Goal: Task Accomplishment & Management: Use online tool/utility

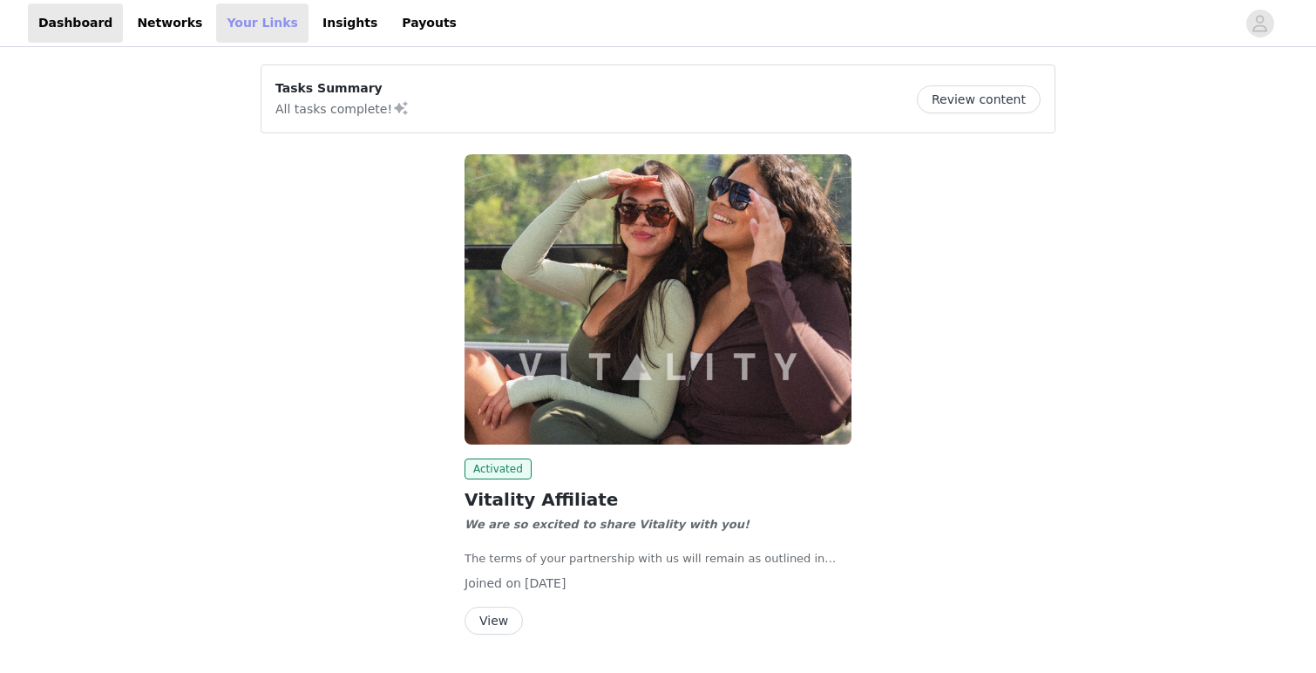
click at [217, 22] on link "Your Links" at bounding box center [262, 22] width 92 height 39
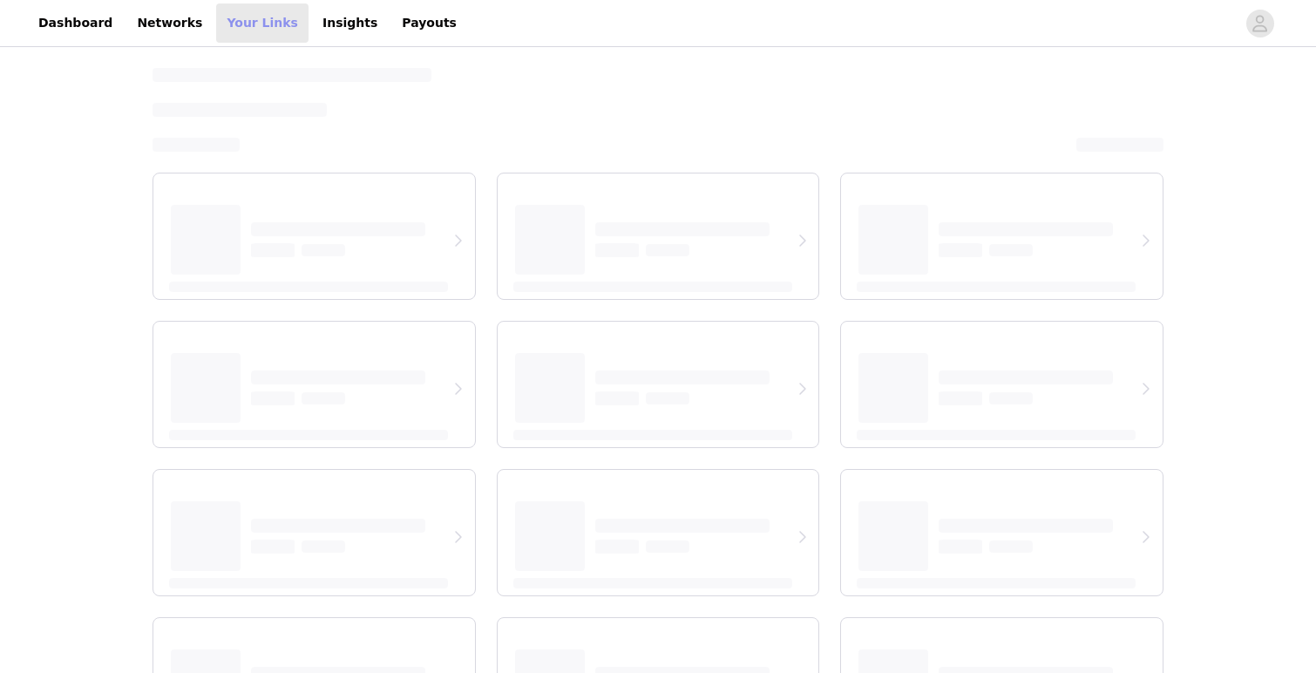
select select "12"
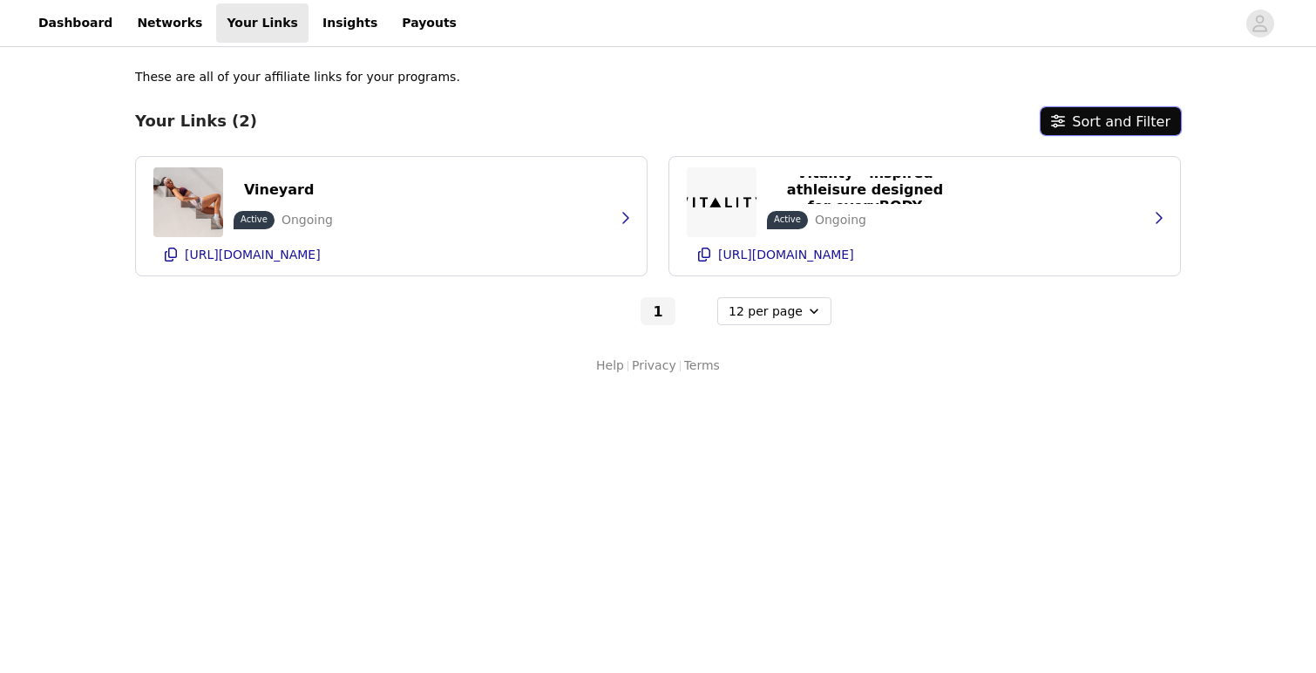
click at [1124, 124] on button "Sort and Filter" at bounding box center [1111, 121] width 140 height 28
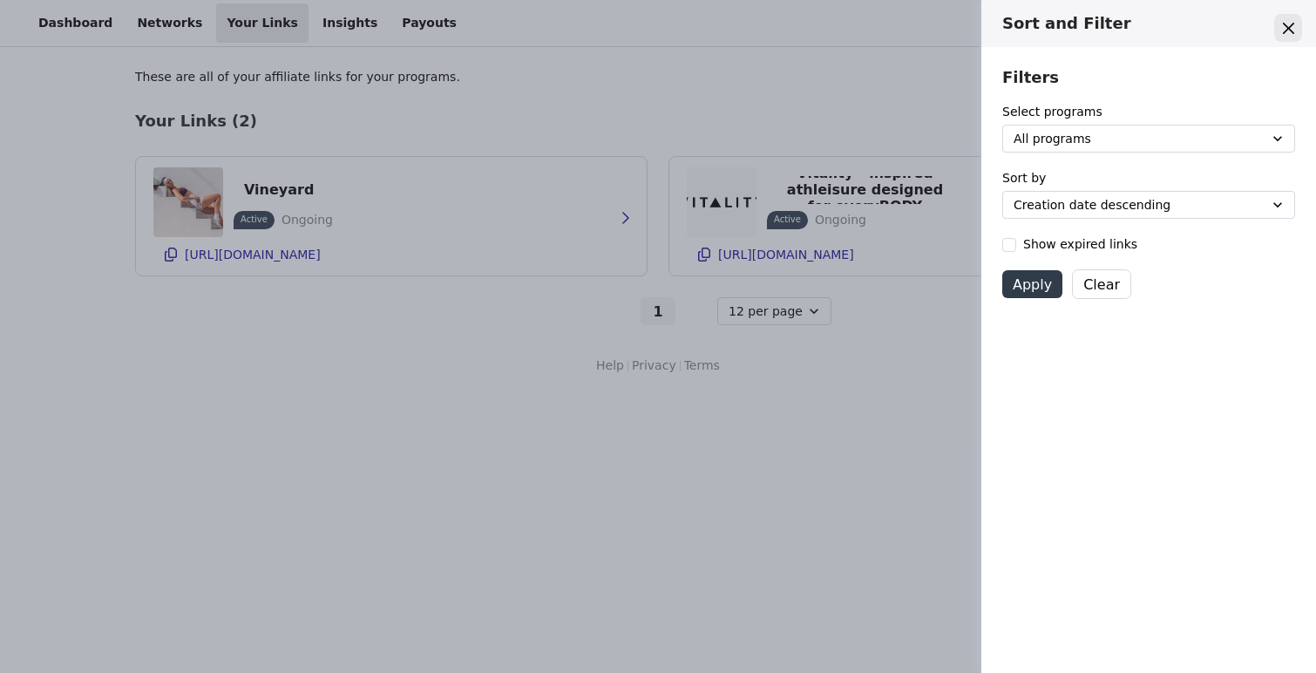
click at [1276, 31] on button "Close" at bounding box center [1289, 28] width 28 height 28
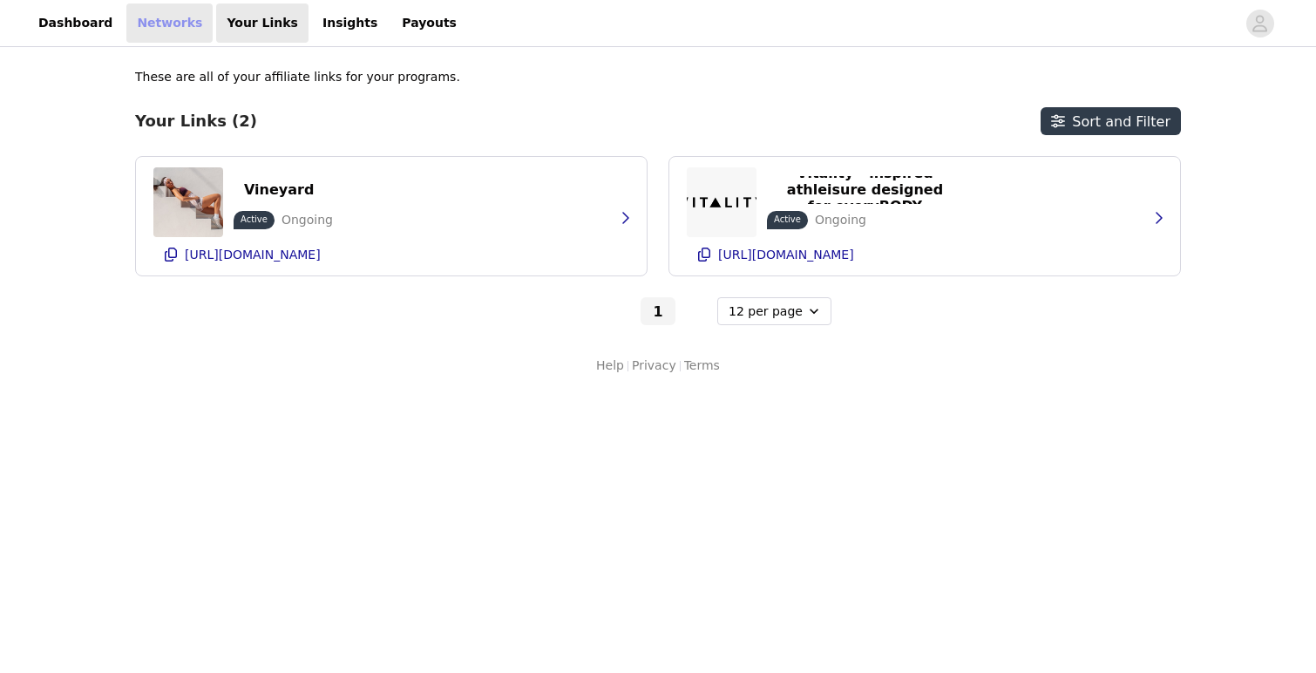
click at [153, 28] on link "Networks" at bounding box center [169, 22] width 86 height 39
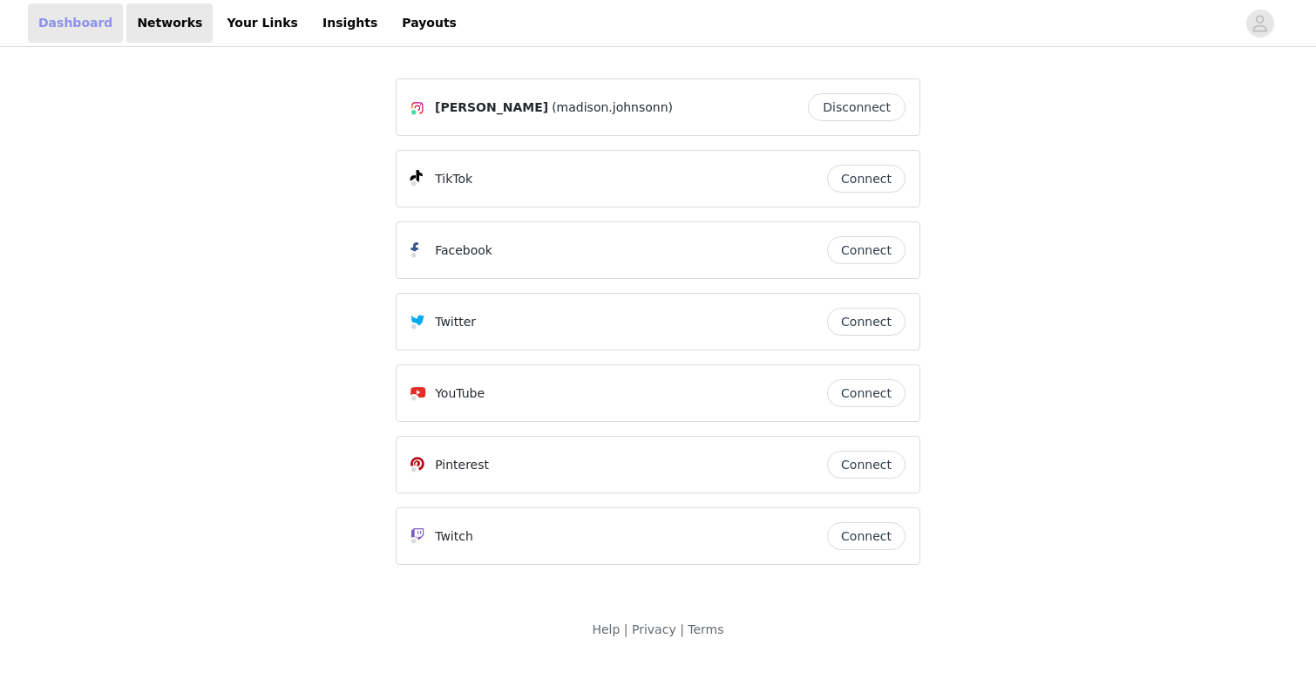
click at [72, 16] on link "Dashboard" at bounding box center [75, 22] width 95 height 39
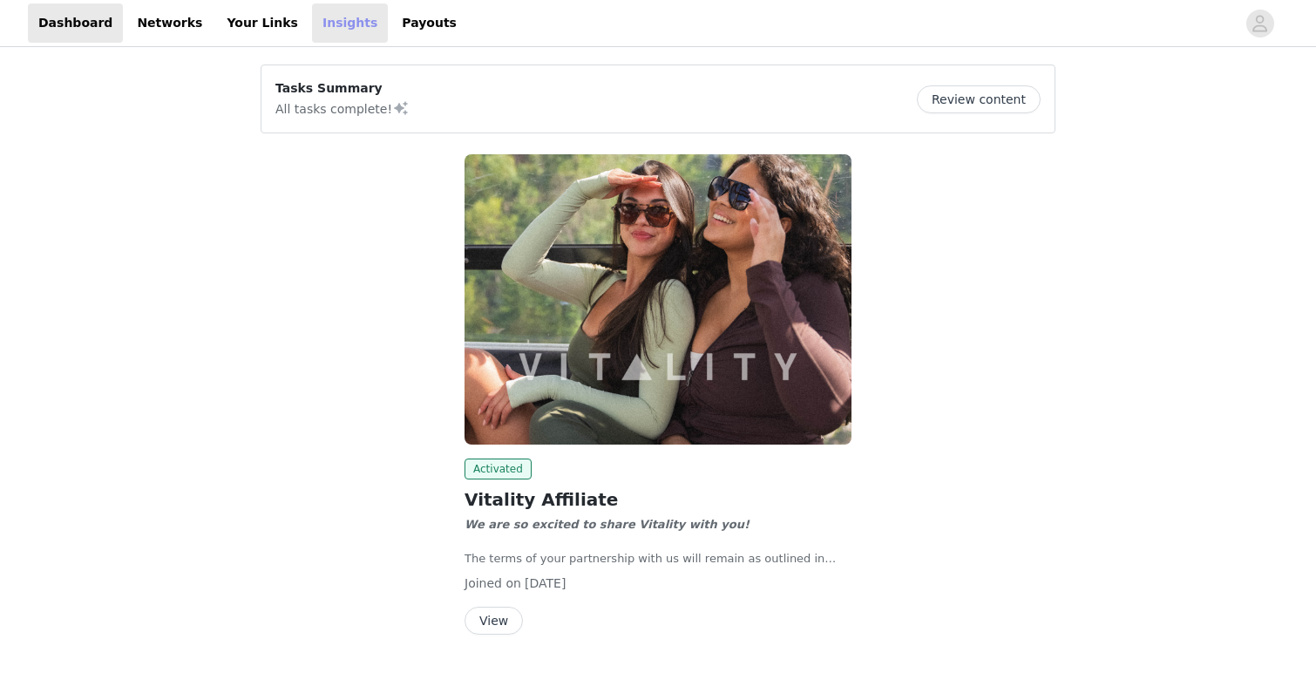
click at [337, 13] on link "Insights" at bounding box center [350, 22] width 76 height 39
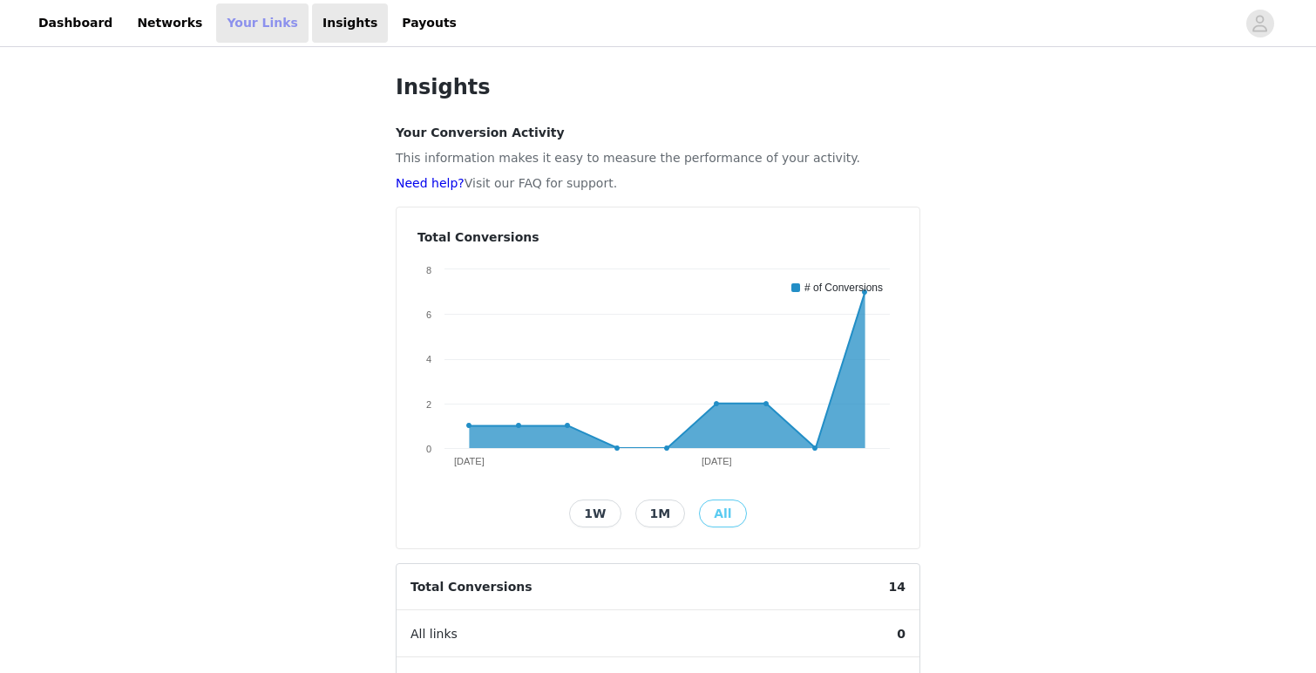
click at [233, 33] on link "Your Links" at bounding box center [262, 22] width 92 height 39
select select "12"
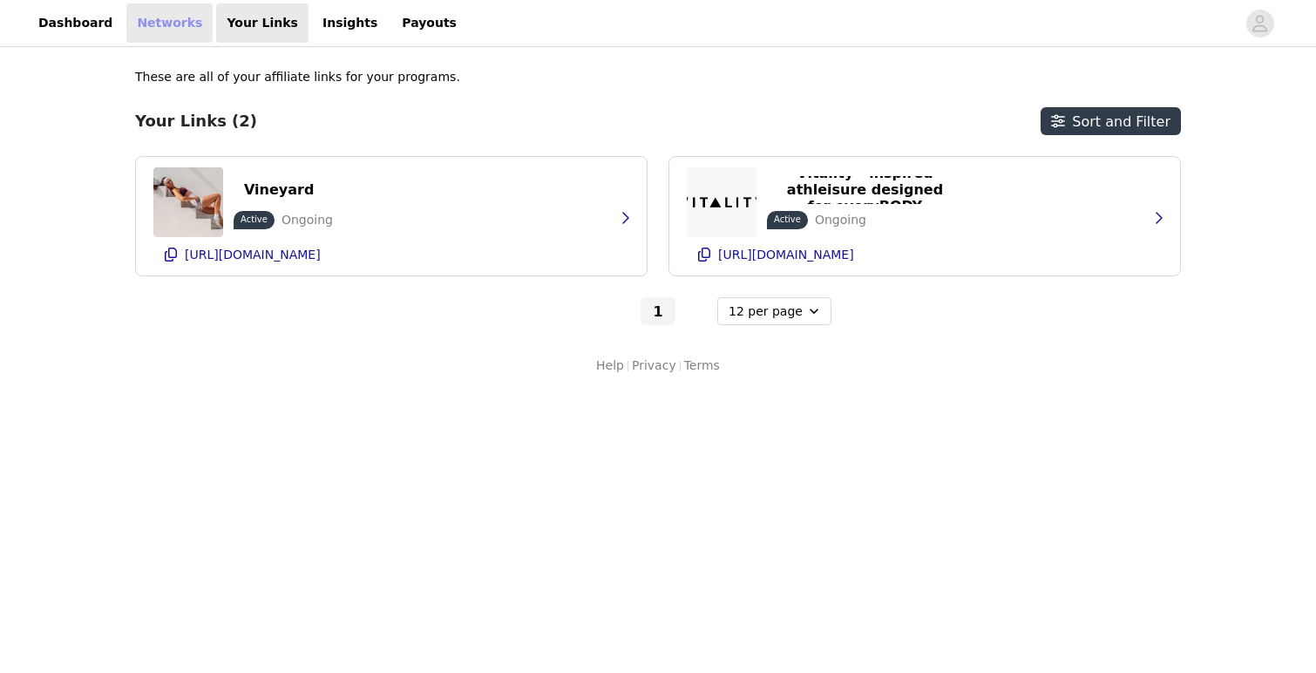
click at [142, 20] on link "Networks" at bounding box center [169, 22] width 86 height 39
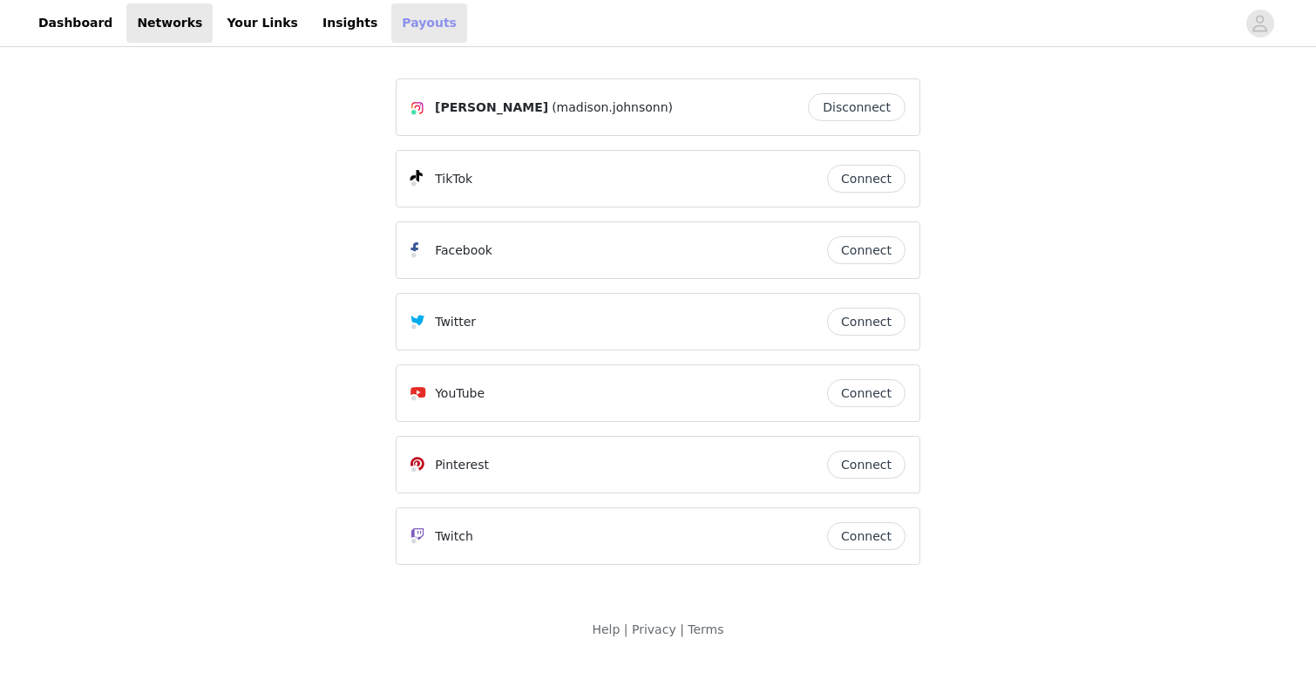
click at [393, 19] on link "Payouts" at bounding box center [429, 22] width 76 height 39
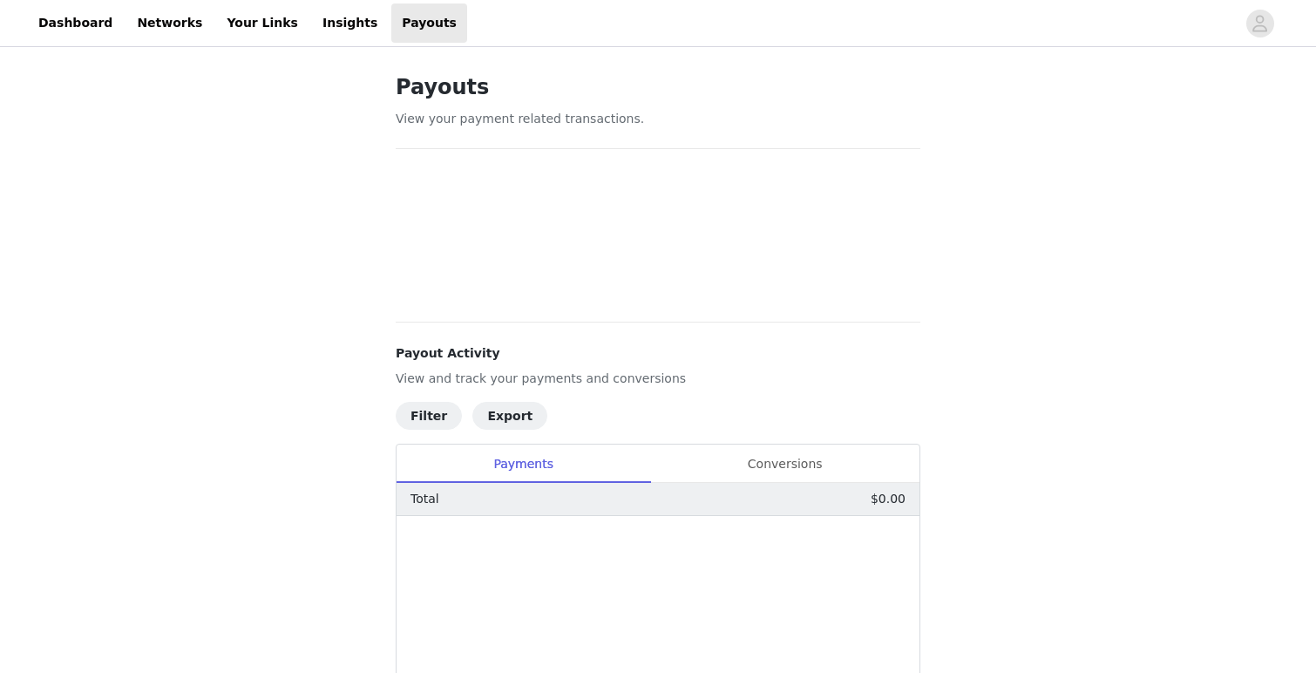
click at [1256, 39] on div "Dashboard Networks Your Links Insights Payouts" at bounding box center [658, 22] width 1316 height 39
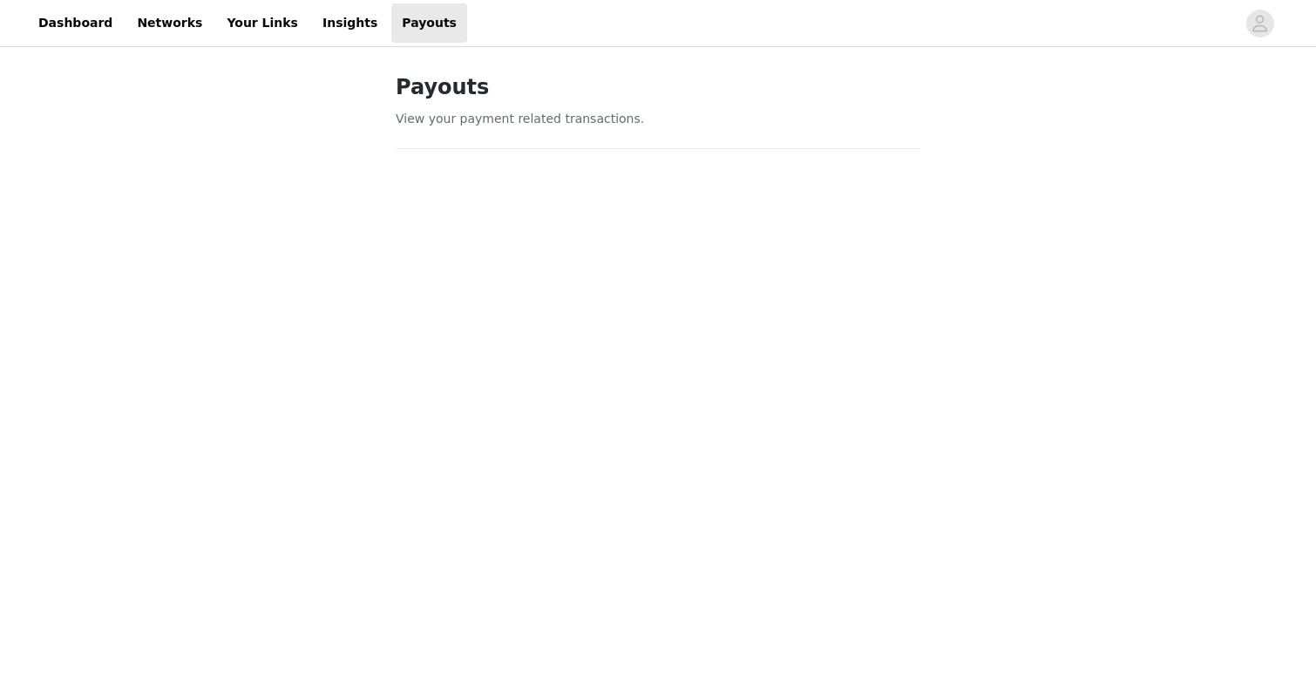
click at [1264, 6] on div "Dashboard Networks Your Links Insights Payouts" at bounding box center [658, 22] width 1316 height 39
click at [1260, 24] on icon "avatar" at bounding box center [1260, 24] width 17 height 28
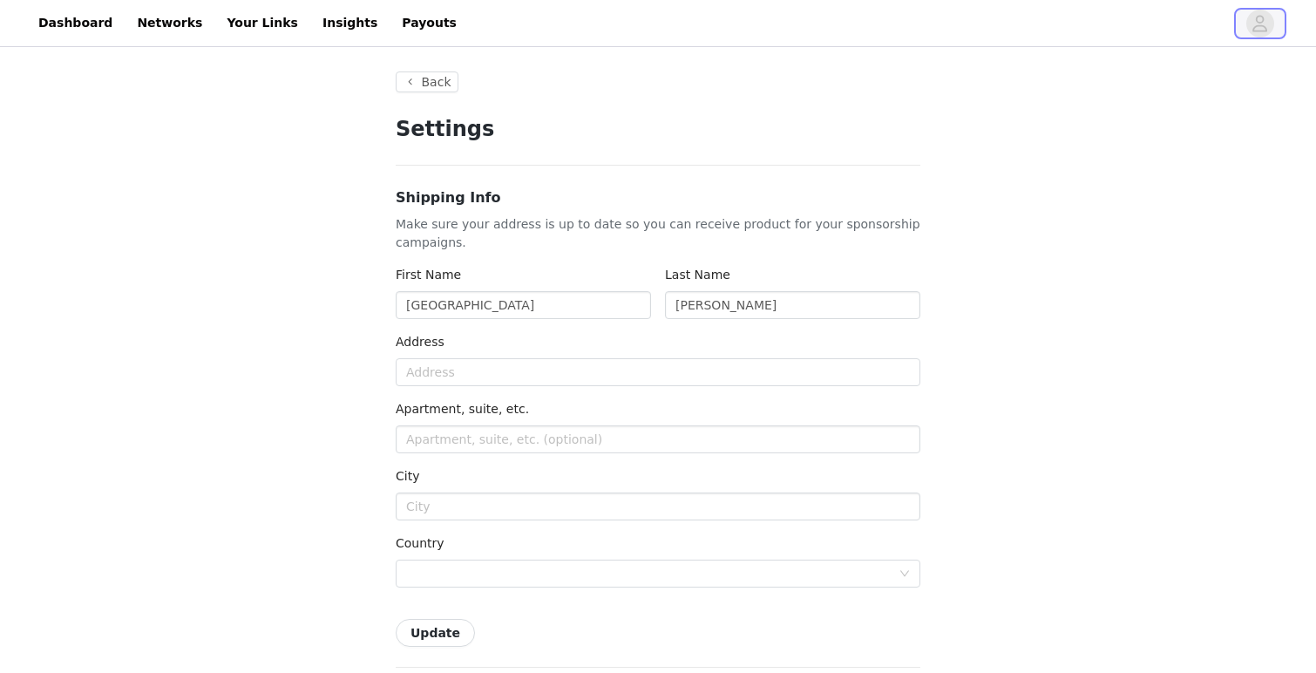
type input "+1 ([GEOGRAPHIC_DATA])"
click at [93, 25] on link "Dashboard" at bounding box center [75, 22] width 95 height 39
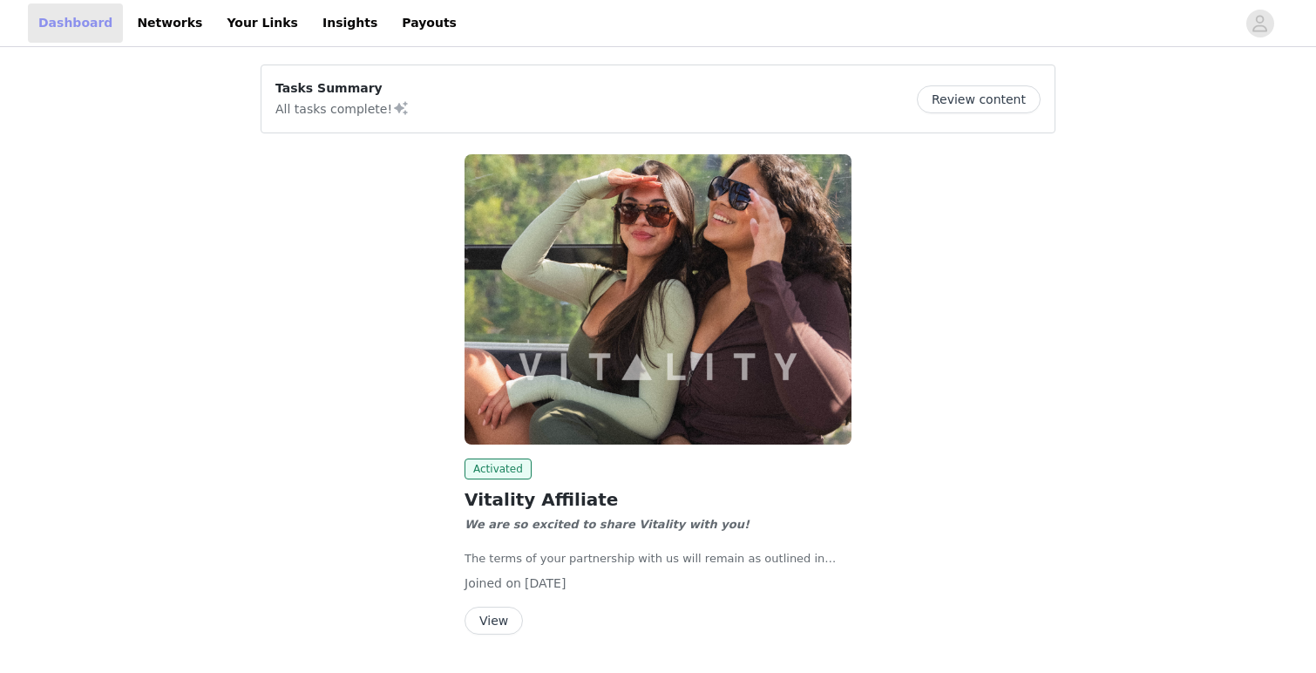
scroll to position [49, 0]
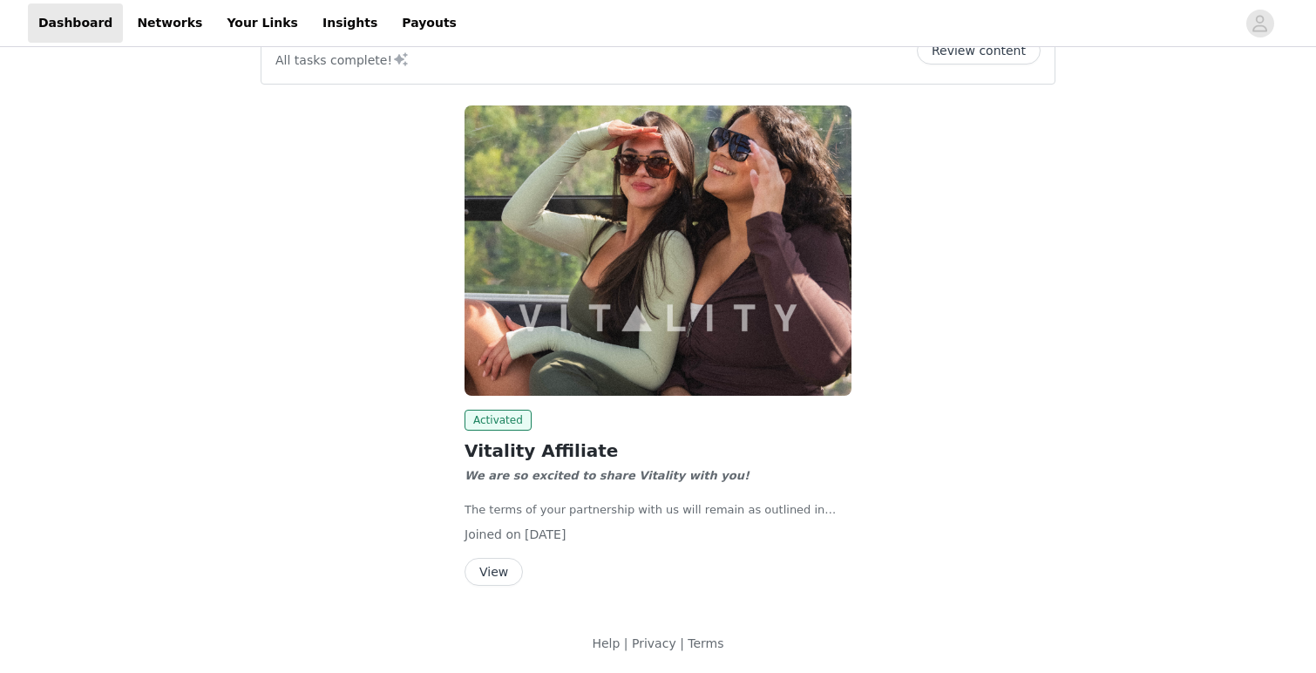
click at [501, 549] on div "Activated Vitality Affiliate We are so excited to share Vitality with you! The …" at bounding box center [658, 498] width 387 height 176
click at [499, 571] on button "View" at bounding box center [494, 572] width 58 height 28
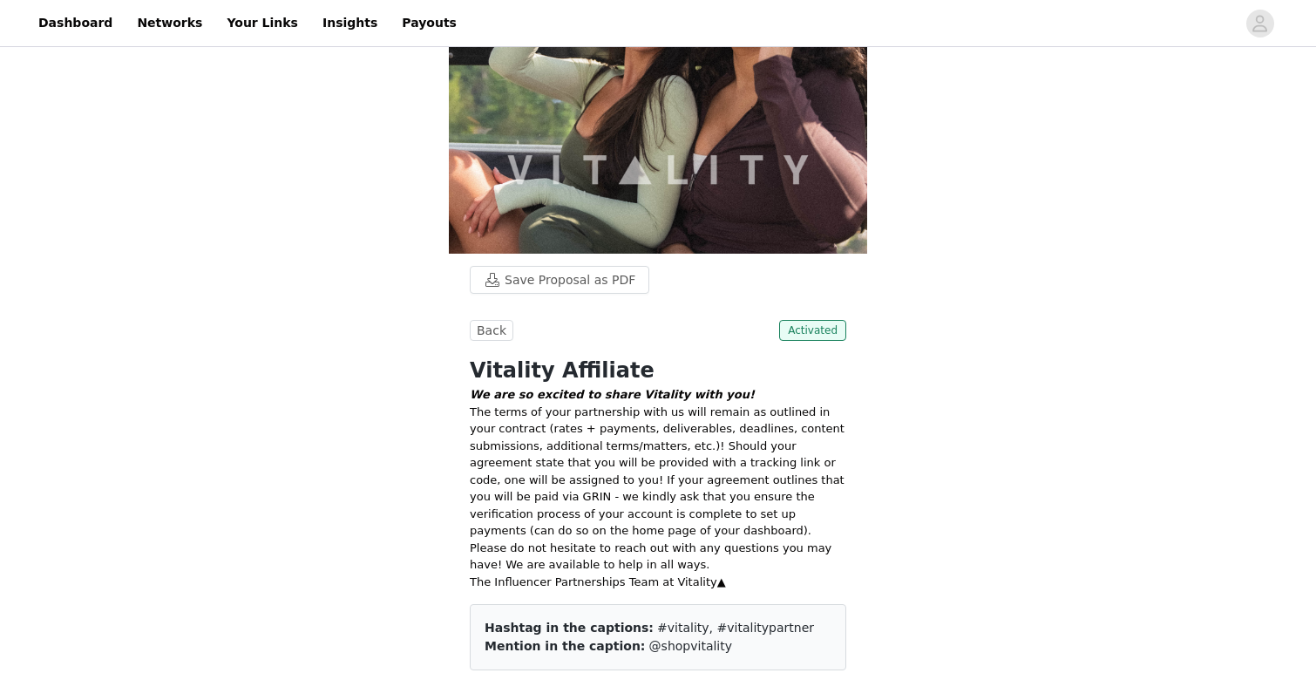
scroll to position [118, 0]
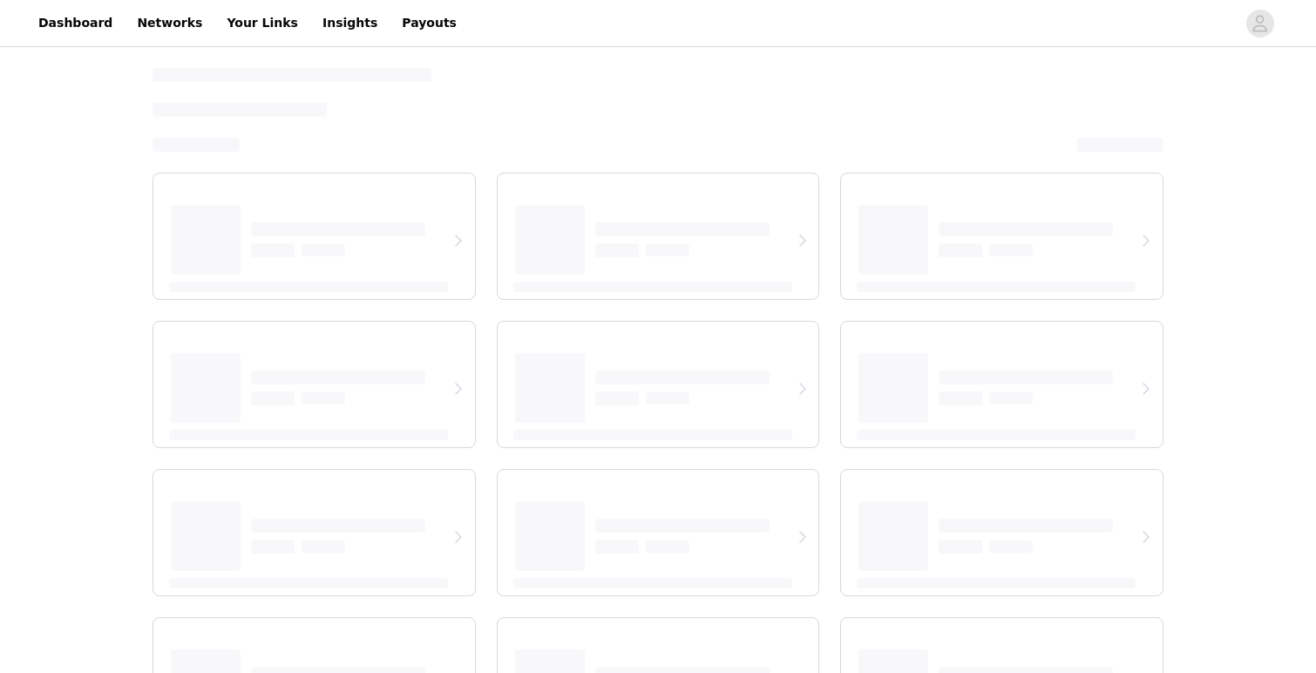
select select "12"
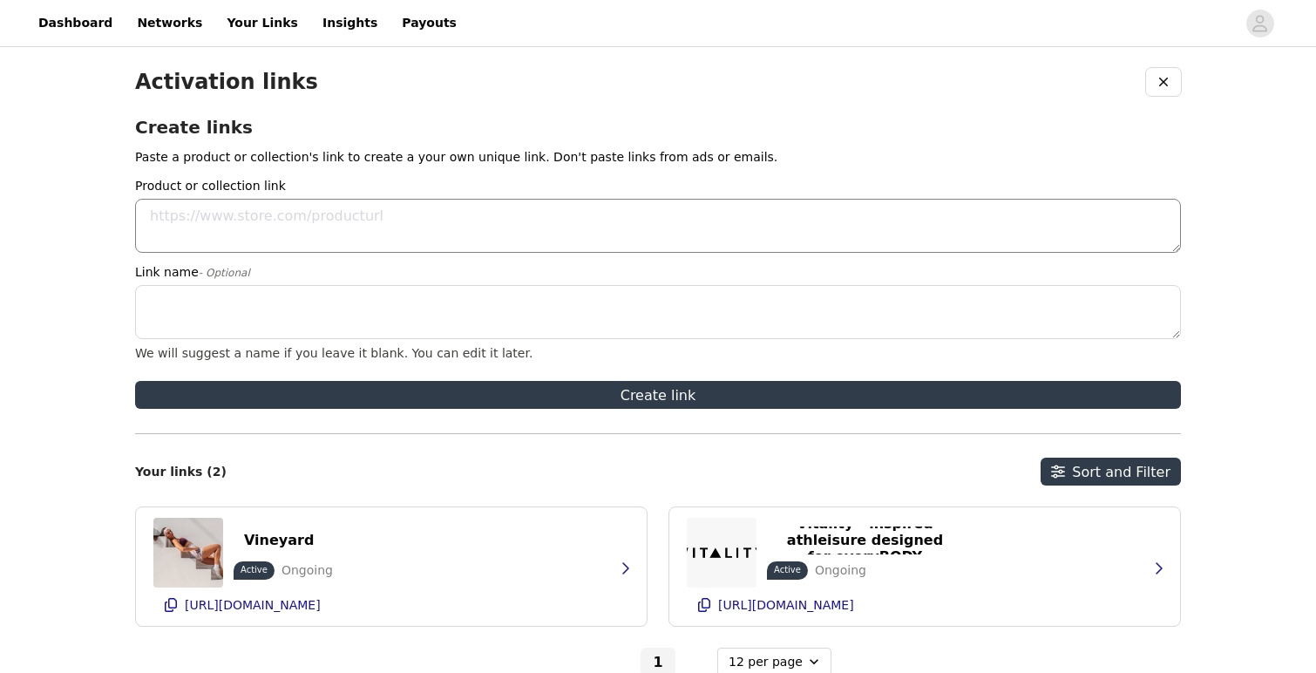
click at [551, 232] on textarea "Product or collection link" at bounding box center [658, 226] width 1046 height 54
click at [322, 206] on textarea "Product or collection link" at bounding box center [658, 226] width 1046 height 54
paste textarea "[URL][DOMAIN_NAME]"
type textarea "[URL][DOMAIN_NAME]"
click at [324, 314] on textarea "Link name - Optional" at bounding box center [658, 312] width 1046 height 54
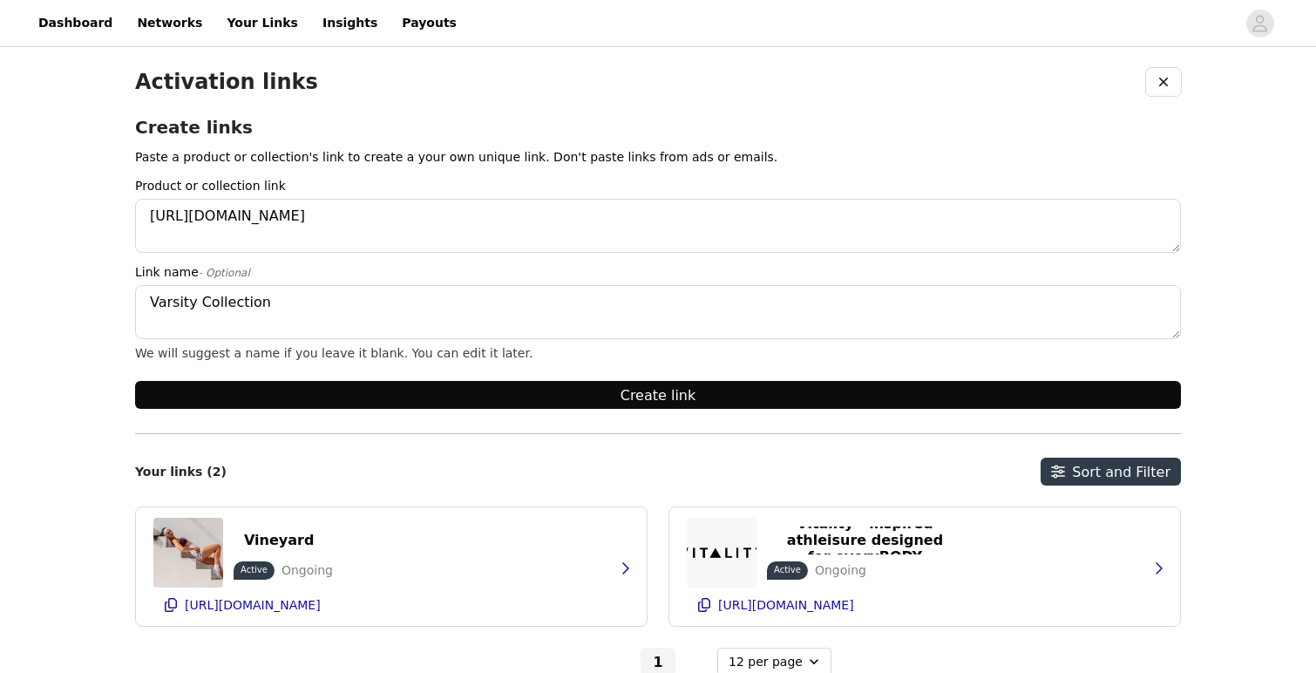
type textarea "Varsity Collection"
click at [443, 389] on button "Create link" at bounding box center [658, 395] width 1046 height 28
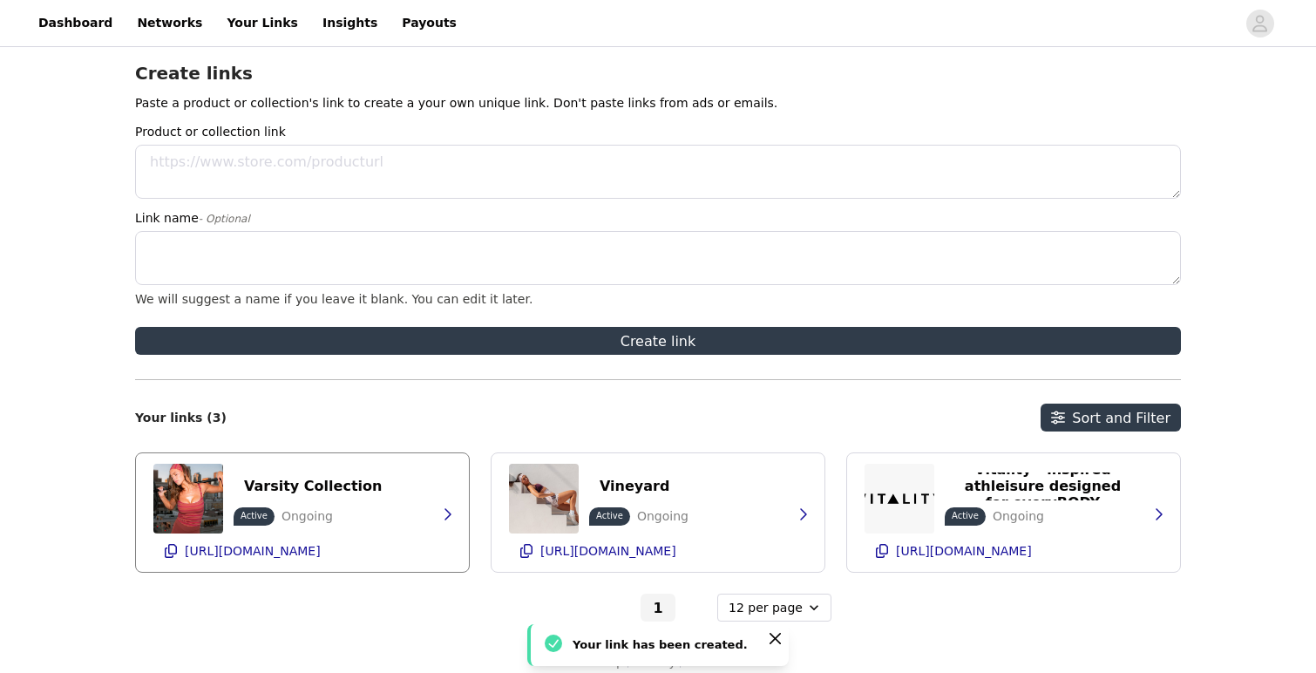
scroll to position [70, 0]
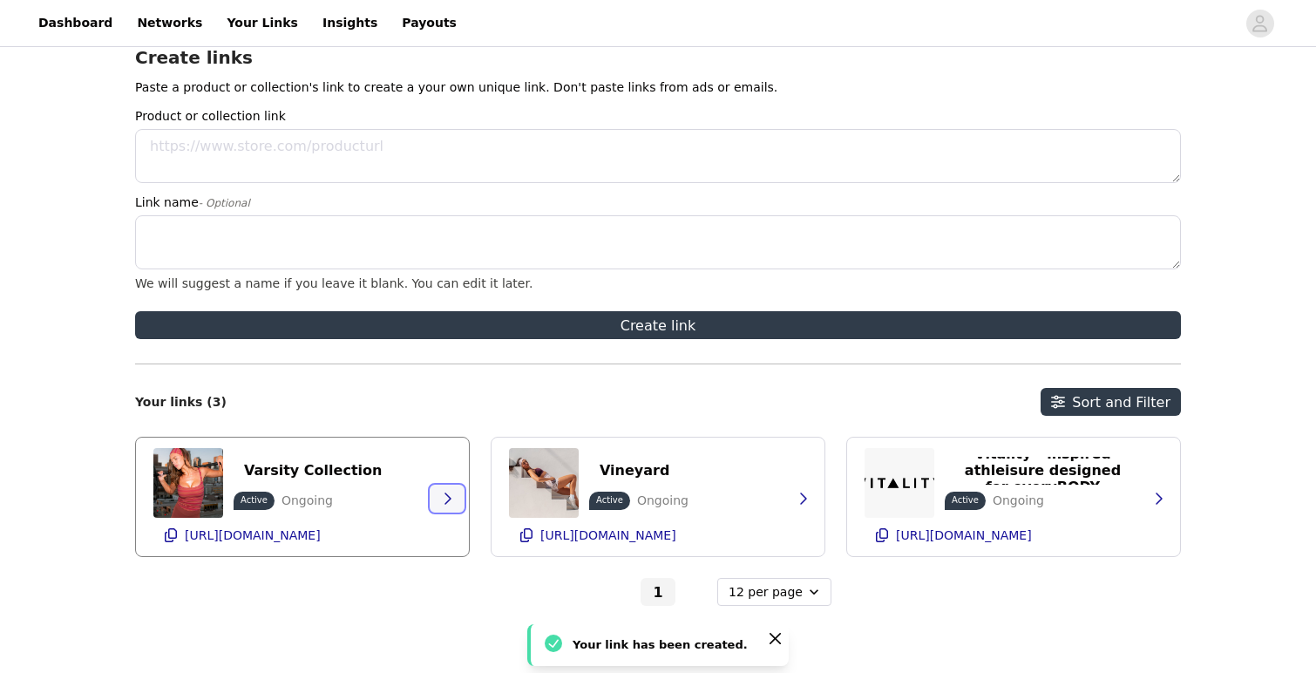
click at [441, 506] on button "button" at bounding box center [447, 499] width 35 height 28
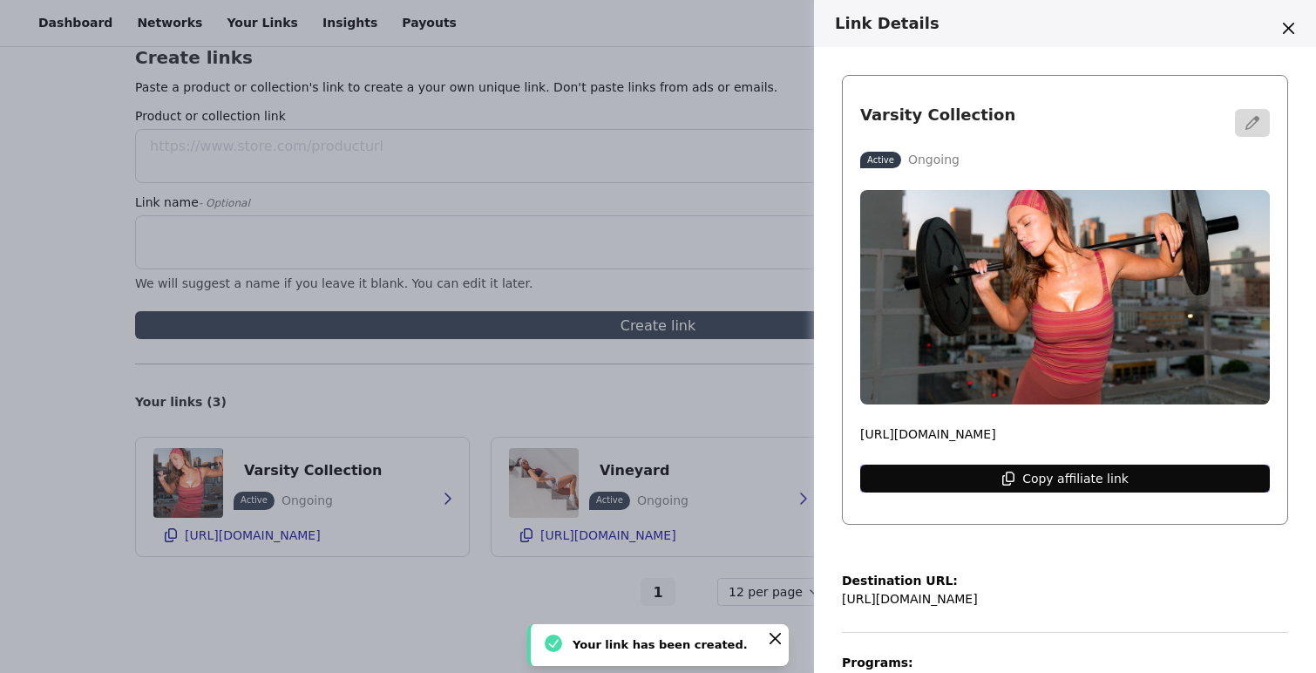
click at [974, 472] on button "Copy affiliate link" at bounding box center [1065, 479] width 410 height 28
